Goal: Task Accomplishment & Management: Use online tool/utility

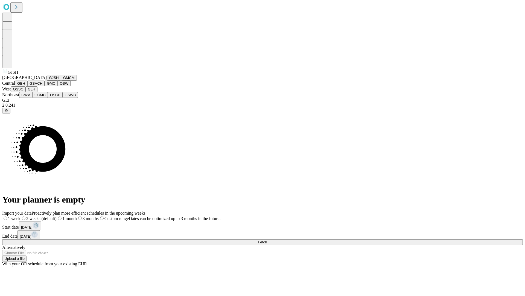
click at [47, 80] on button "GJSH" at bounding box center [54, 78] width 14 height 6
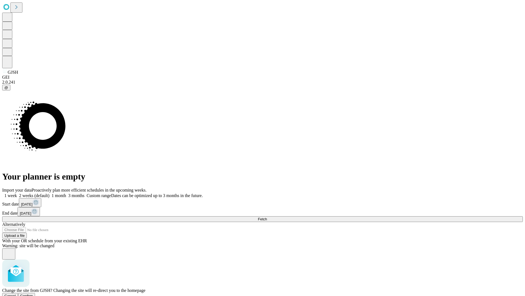
click at [33, 293] on span "Confirm" at bounding box center [26, 295] width 13 height 4
click at [50, 193] on label "2 weeks (default)" at bounding box center [33, 195] width 33 height 5
click at [267, 217] on span "Fetch" at bounding box center [262, 219] width 9 height 4
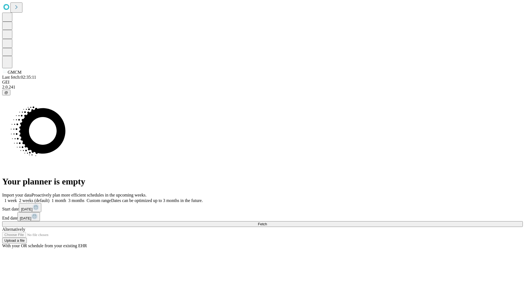
click at [50, 198] on label "2 weeks (default)" at bounding box center [33, 200] width 33 height 5
click at [267, 222] on span "Fetch" at bounding box center [262, 224] width 9 height 4
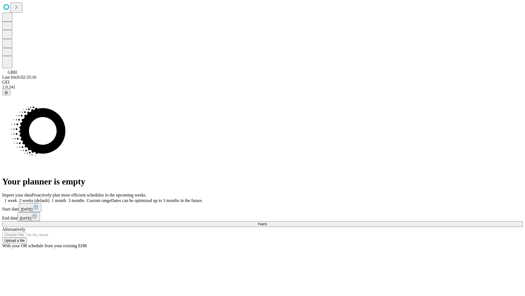
click at [50, 198] on label "2 weeks (default)" at bounding box center [33, 200] width 33 height 5
click at [267, 222] on span "Fetch" at bounding box center [262, 224] width 9 height 4
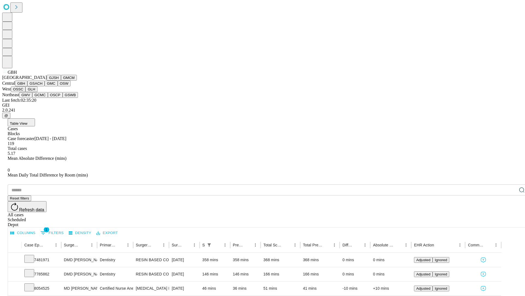
click at [42, 86] on button "GSACH" at bounding box center [35, 83] width 17 height 6
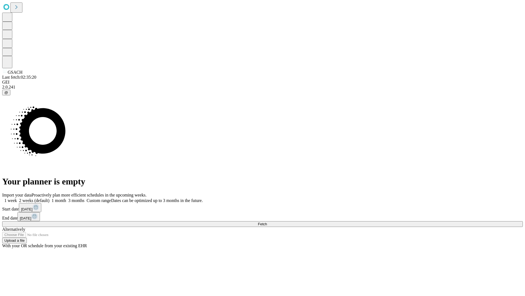
click at [50, 198] on label "2 weeks (default)" at bounding box center [33, 200] width 33 height 5
click at [267, 222] on span "Fetch" at bounding box center [262, 224] width 9 height 4
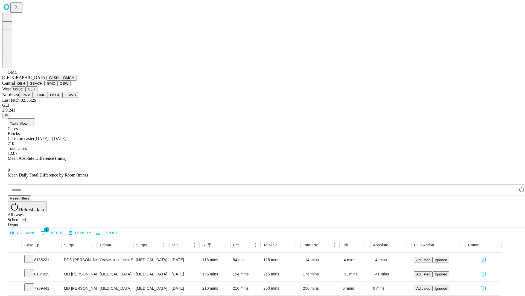
click at [58, 86] on button "OSW" at bounding box center [64, 83] width 13 height 6
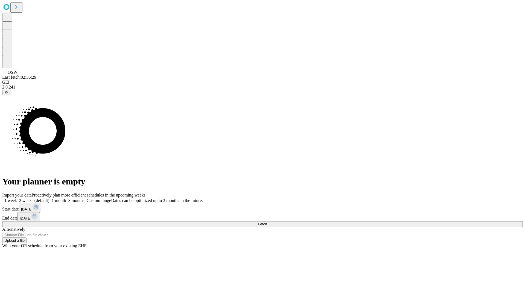
click at [50, 198] on label "2 weeks (default)" at bounding box center [33, 200] width 33 height 5
click at [267, 222] on span "Fetch" at bounding box center [262, 224] width 9 height 4
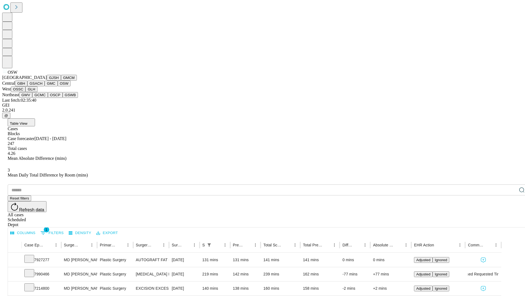
click at [26, 92] on button "OSSC" at bounding box center [18, 89] width 15 height 6
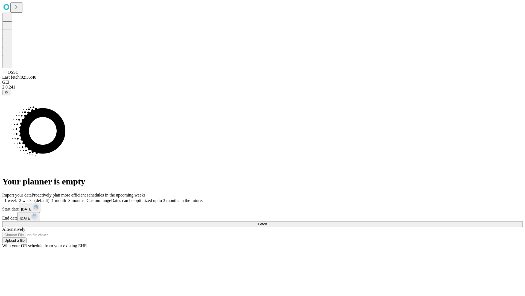
click at [50, 198] on label "2 weeks (default)" at bounding box center [33, 200] width 33 height 5
click at [267, 222] on span "Fetch" at bounding box center [262, 224] width 9 height 4
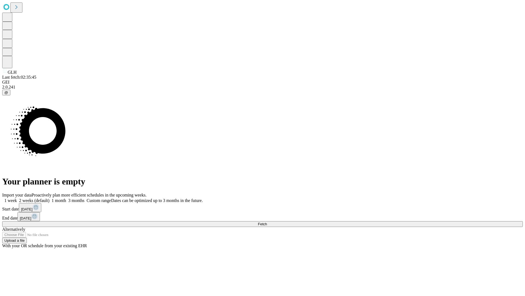
click at [50, 198] on label "2 weeks (default)" at bounding box center [33, 200] width 33 height 5
click at [267, 222] on span "Fetch" at bounding box center [262, 224] width 9 height 4
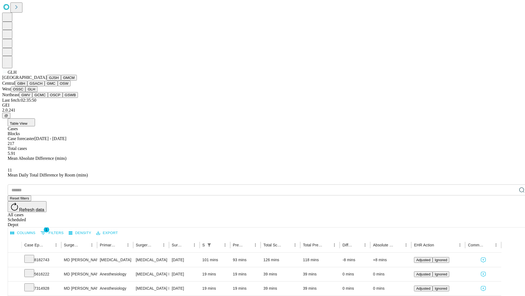
click at [32, 98] on button "GWV" at bounding box center [25, 95] width 13 height 6
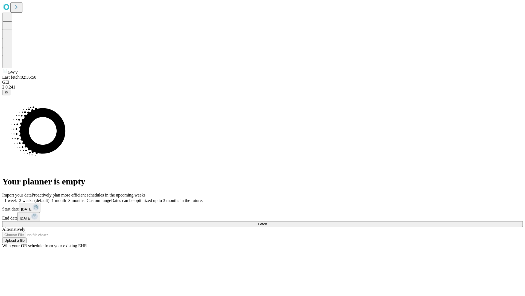
click at [50, 198] on label "2 weeks (default)" at bounding box center [33, 200] width 33 height 5
click at [267, 222] on span "Fetch" at bounding box center [262, 224] width 9 height 4
click at [50, 198] on label "2 weeks (default)" at bounding box center [33, 200] width 33 height 5
click at [267, 222] on span "Fetch" at bounding box center [262, 224] width 9 height 4
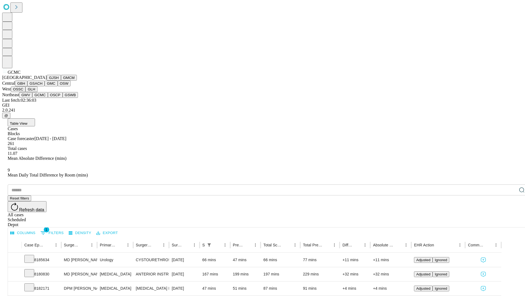
click at [48, 98] on button "OSCP" at bounding box center [55, 95] width 15 height 6
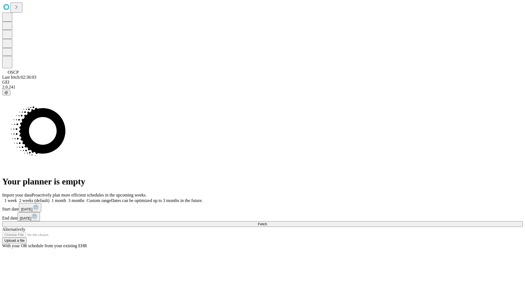
click at [267, 222] on span "Fetch" at bounding box center [262, 224] width 9 height 4
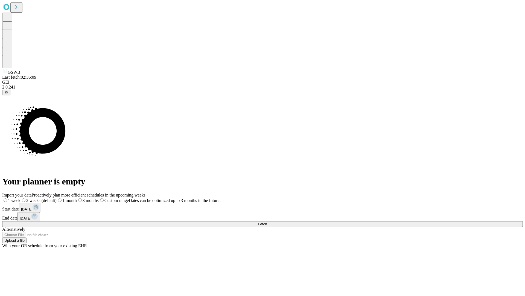
click at [57, 198] on label "2 weeks (default)" at bounding box center [39, 200] width 36 height 5
click at [267, 222] on span "Fetch" at bounding box center [262, 224] width 9 height 4
